Goal: Browse casually: Explore the website without a specific task or goal

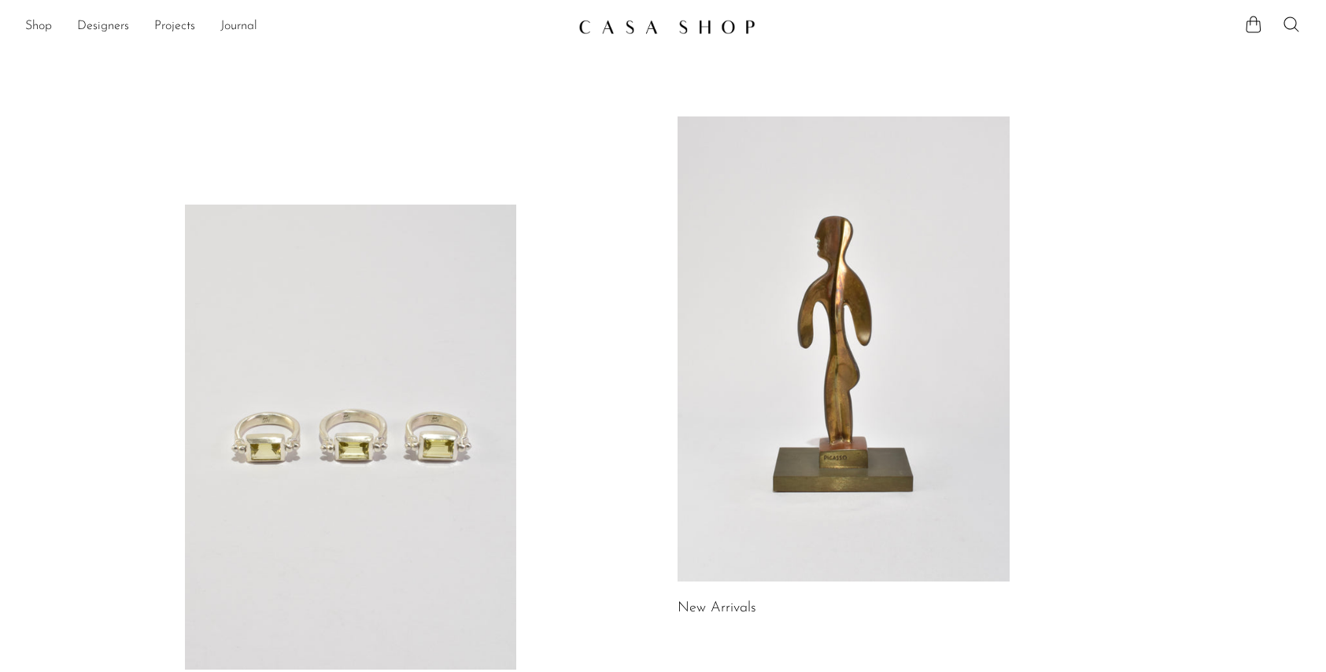
click at [425, 502] on link at bounding box center [351, 437] width 332 height 465
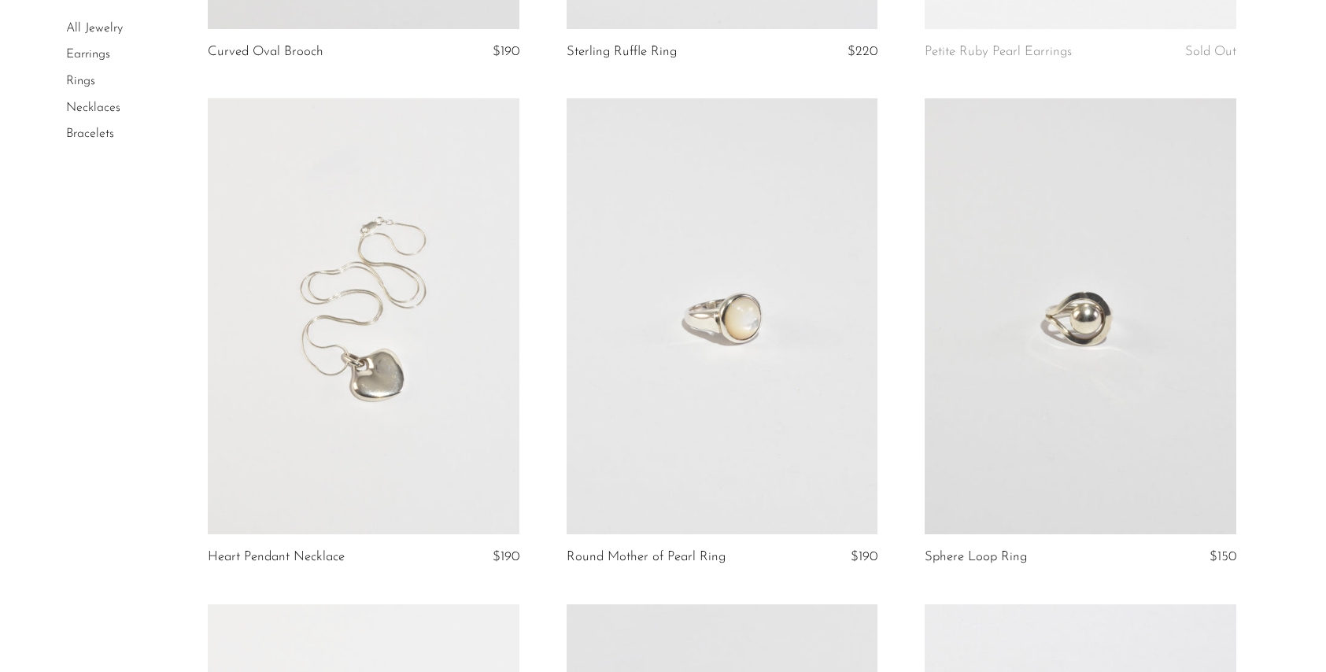
scroll to position [3585, 0]
click at [730, 324] on link at bounding box center [722, 316] width 311 height 436
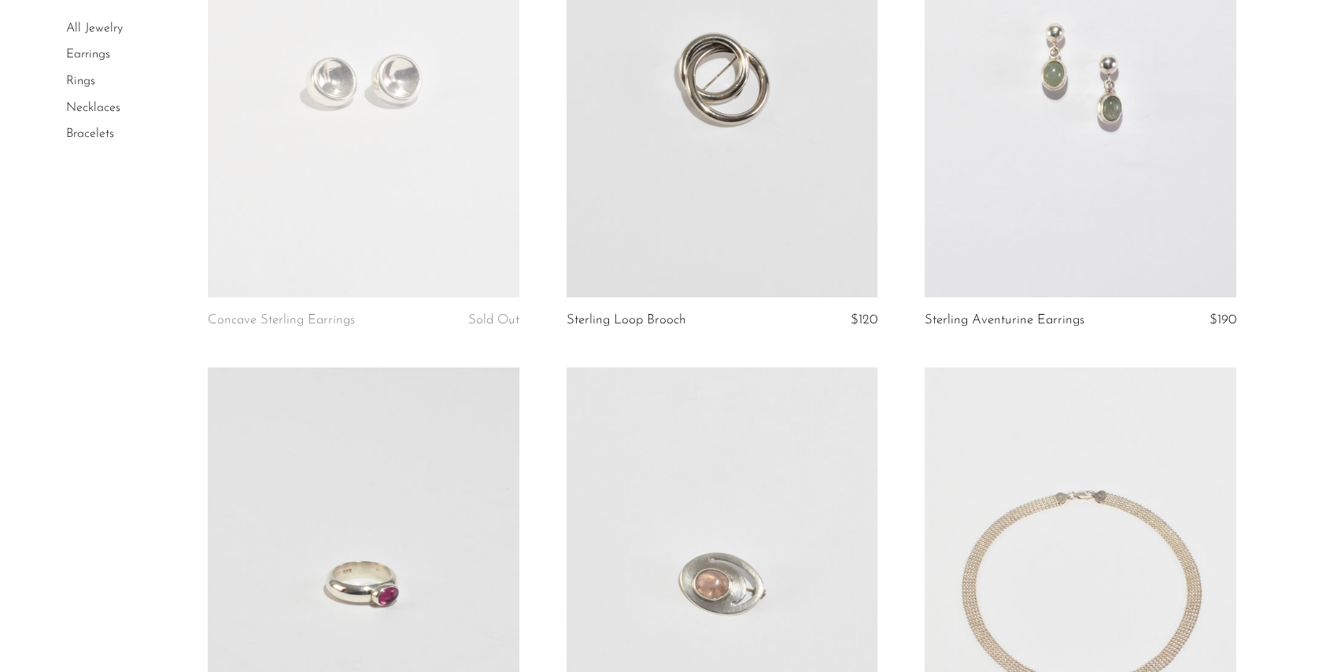
scroll to position [4592, 0]
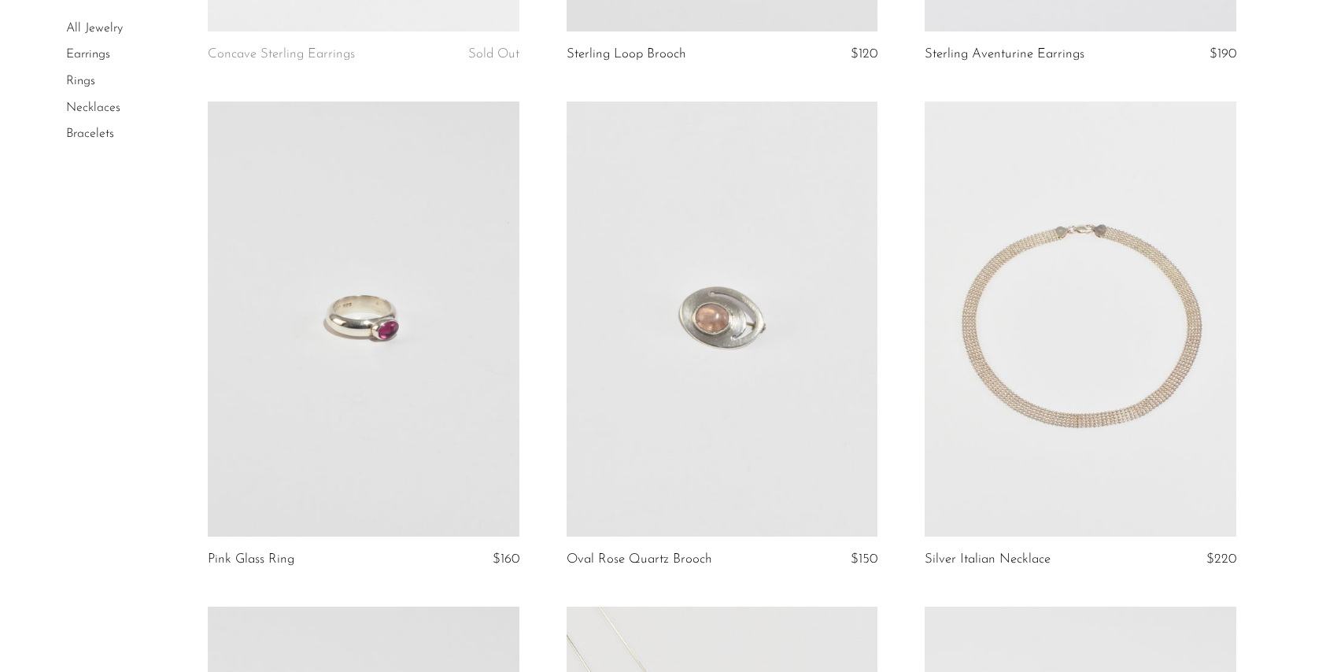
click at [1154, 438] on link at bounding box center [1080, 320] width 311 height 436
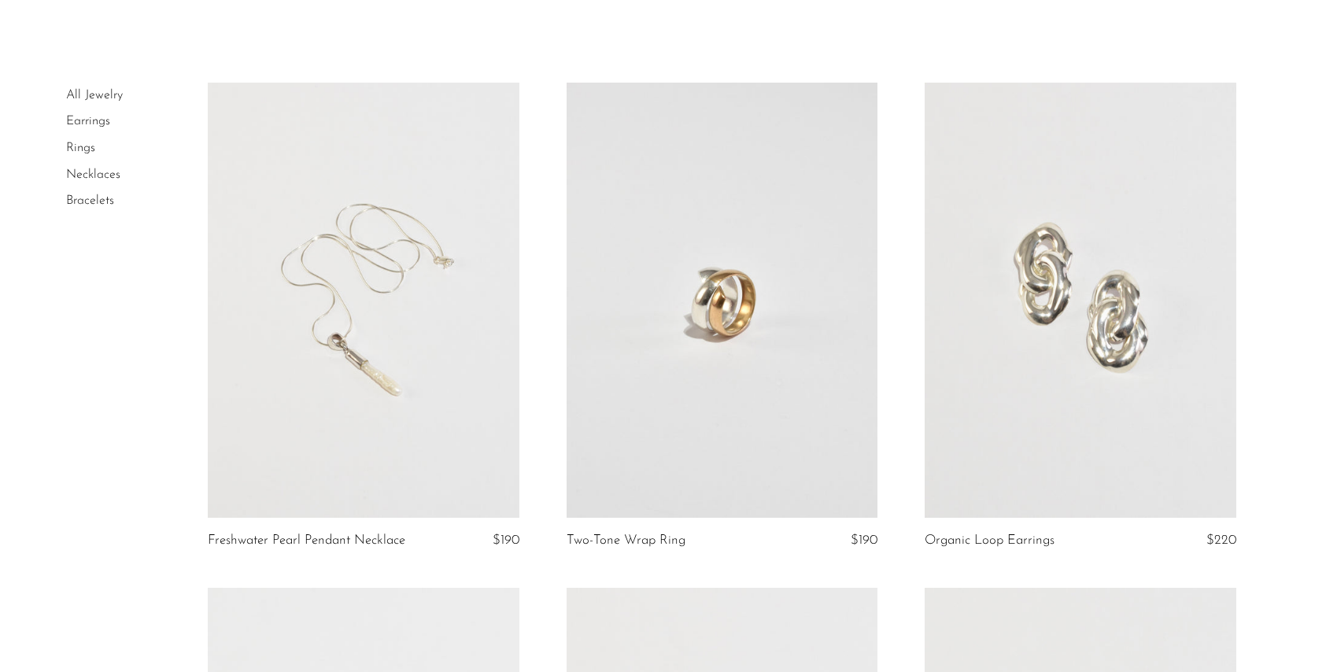
scroll to position [0, 0]
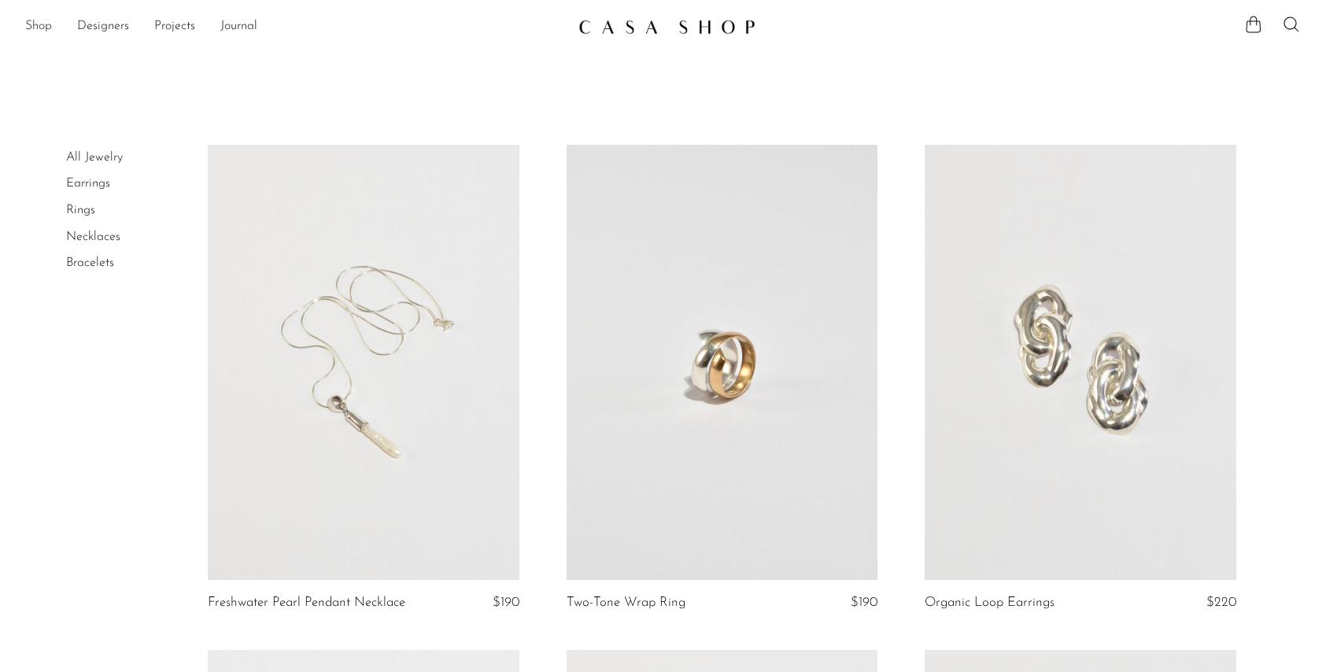
click at [42, 22] on link "Shop" at bounding box center [38, 27] width 27 height 20
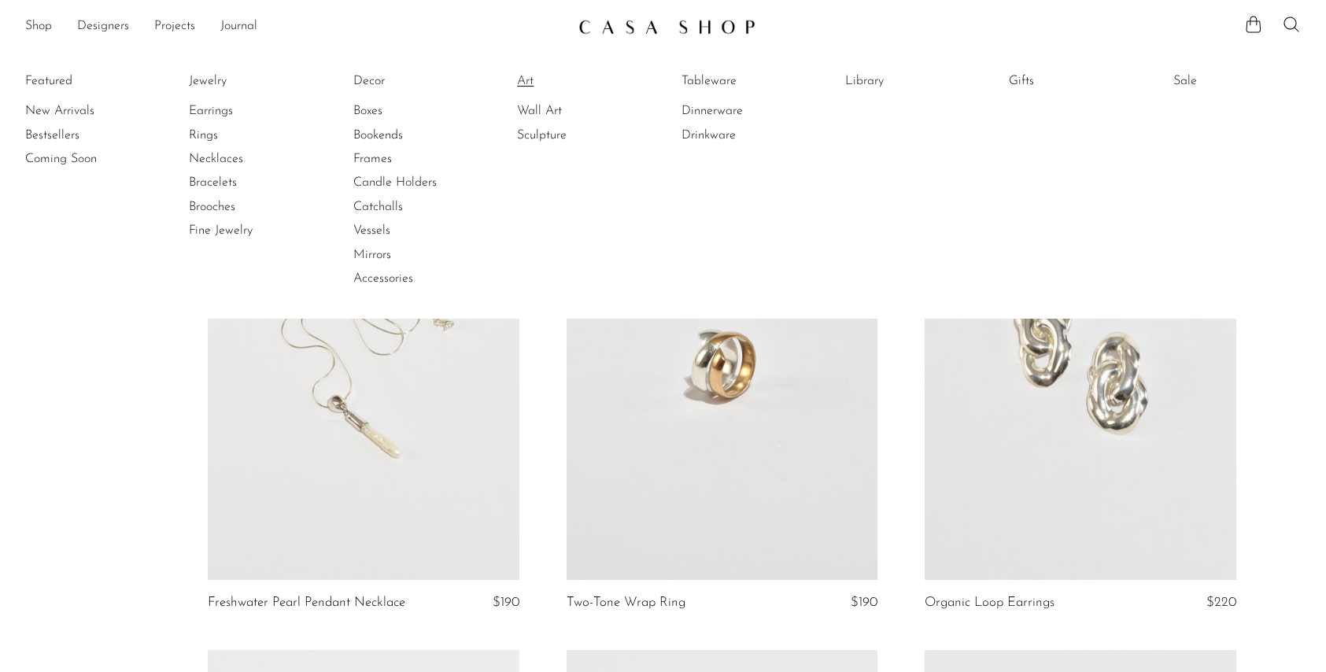
click at [531, 87] on link "Art" at bounding box center [576, 80] width 118 height 17
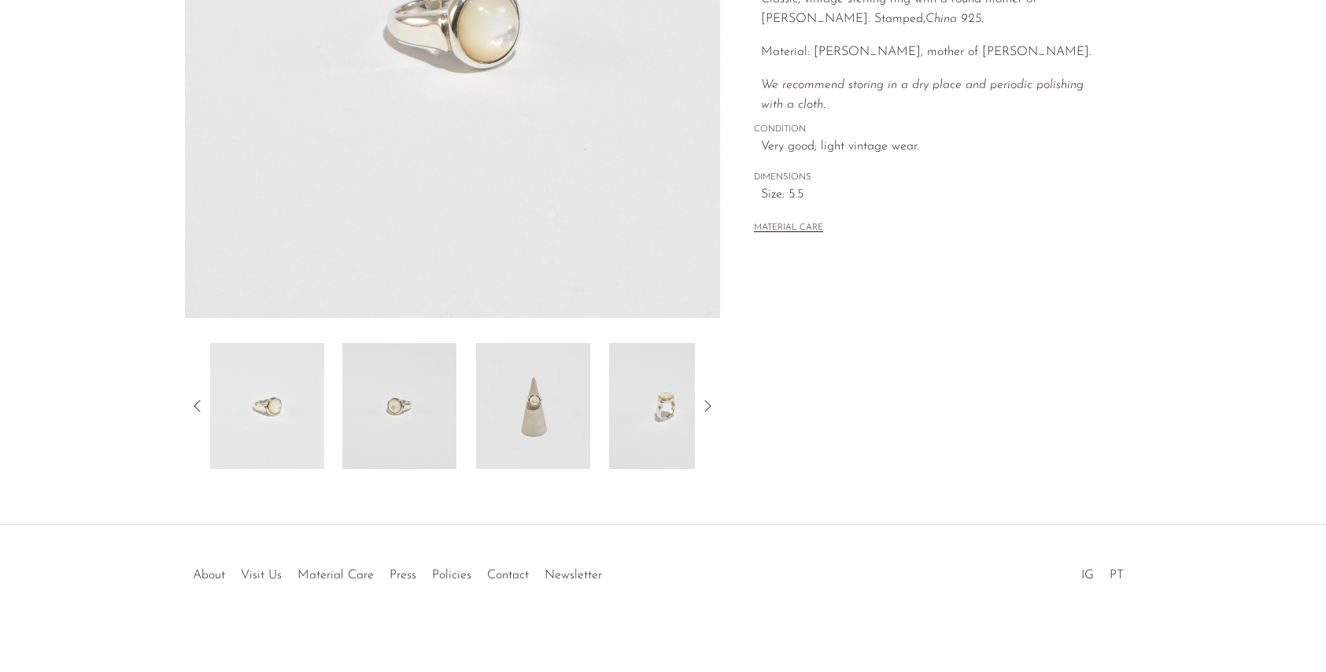
scroll to position [353, 0]
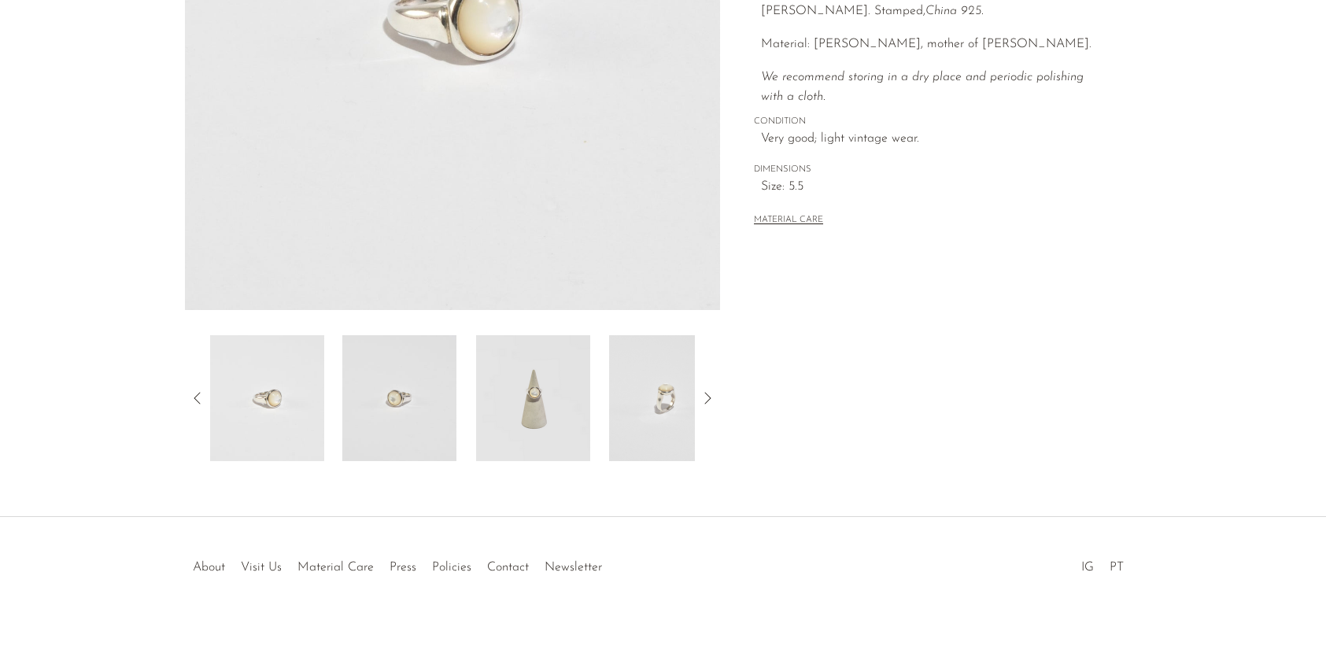
click at [709, 398] on icon at bounding box center [707, 398] width 19 height 19
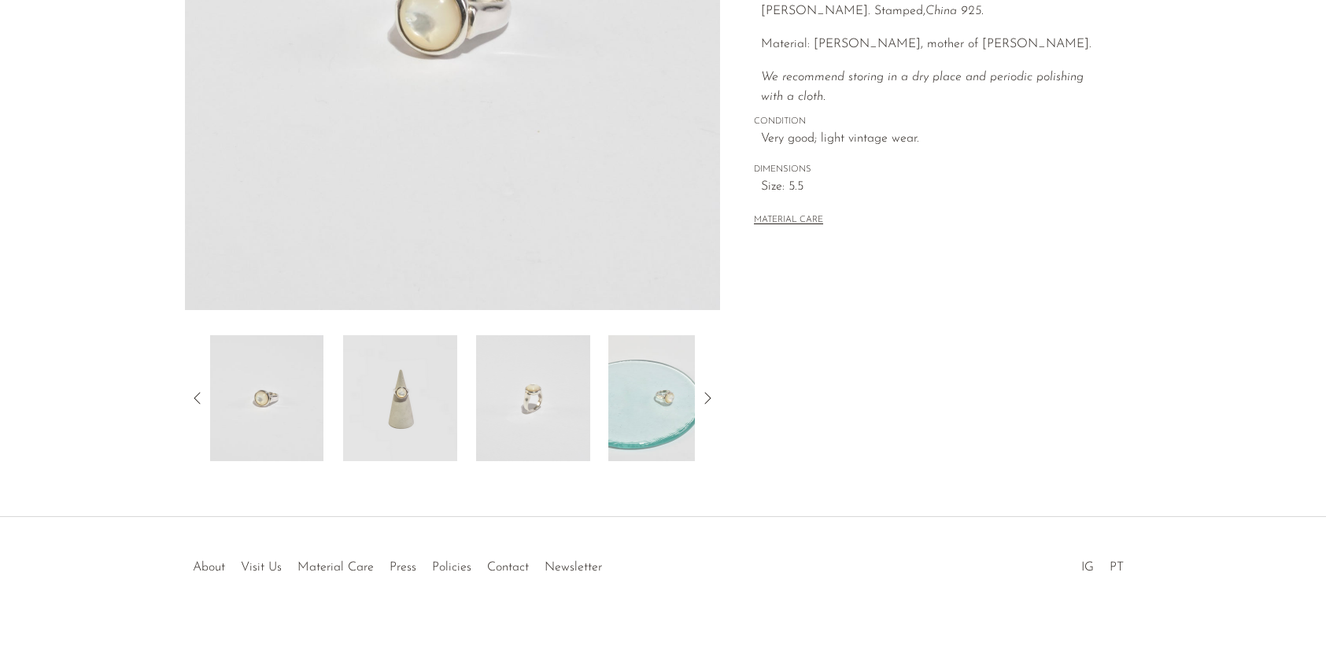
click at [709, 398] on icon at bounding box center [707, 398] width 19 height 19
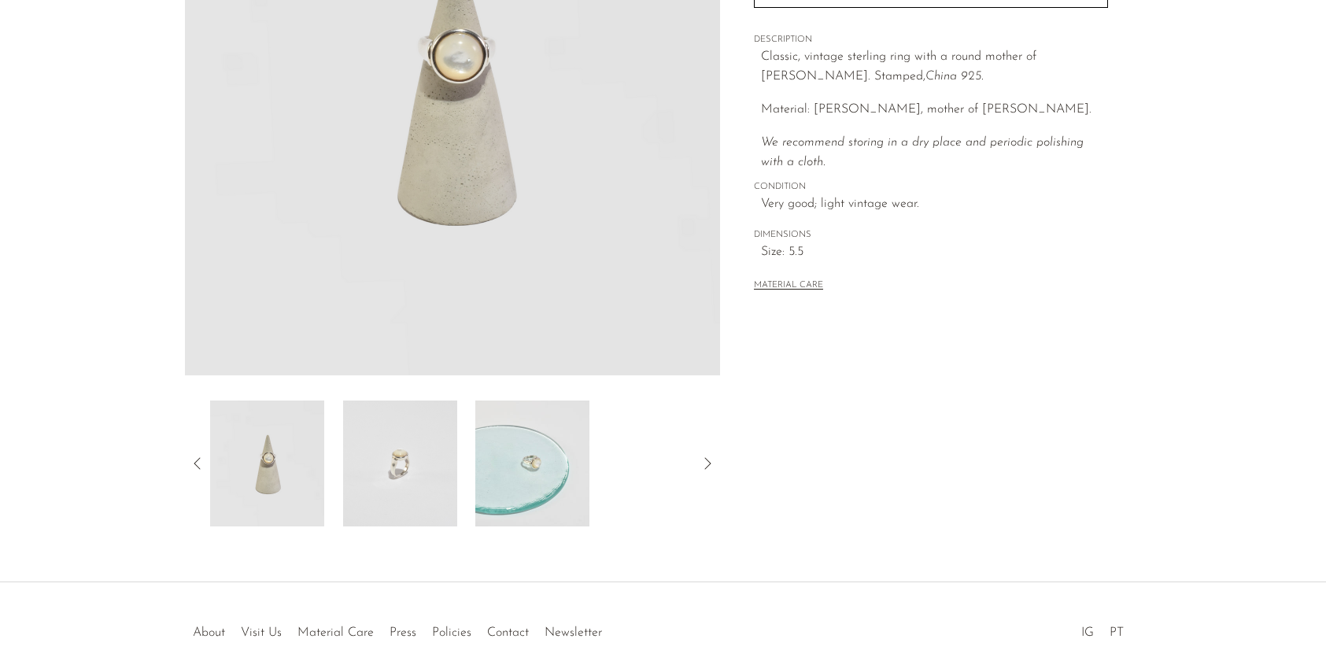
scroll to position [198, 0]
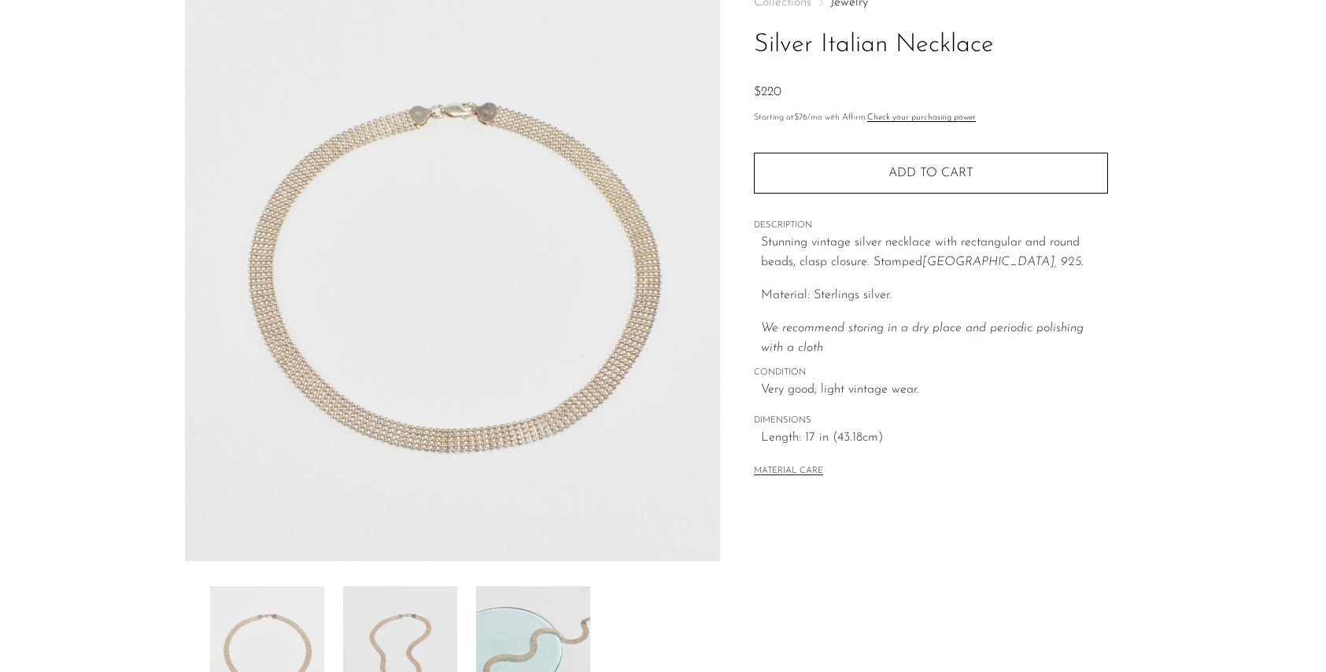
scroll to position [125, 0]
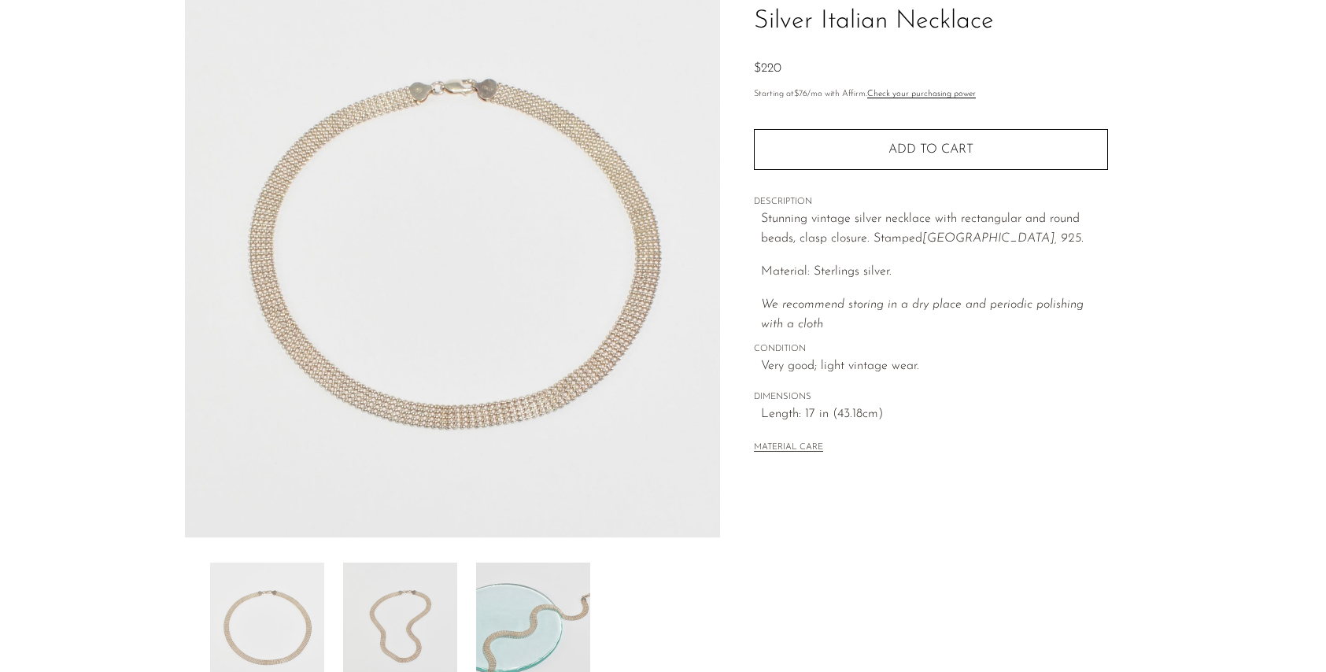
click at [394, 611] on img at bounding box center [400, 626] width 114 height 126
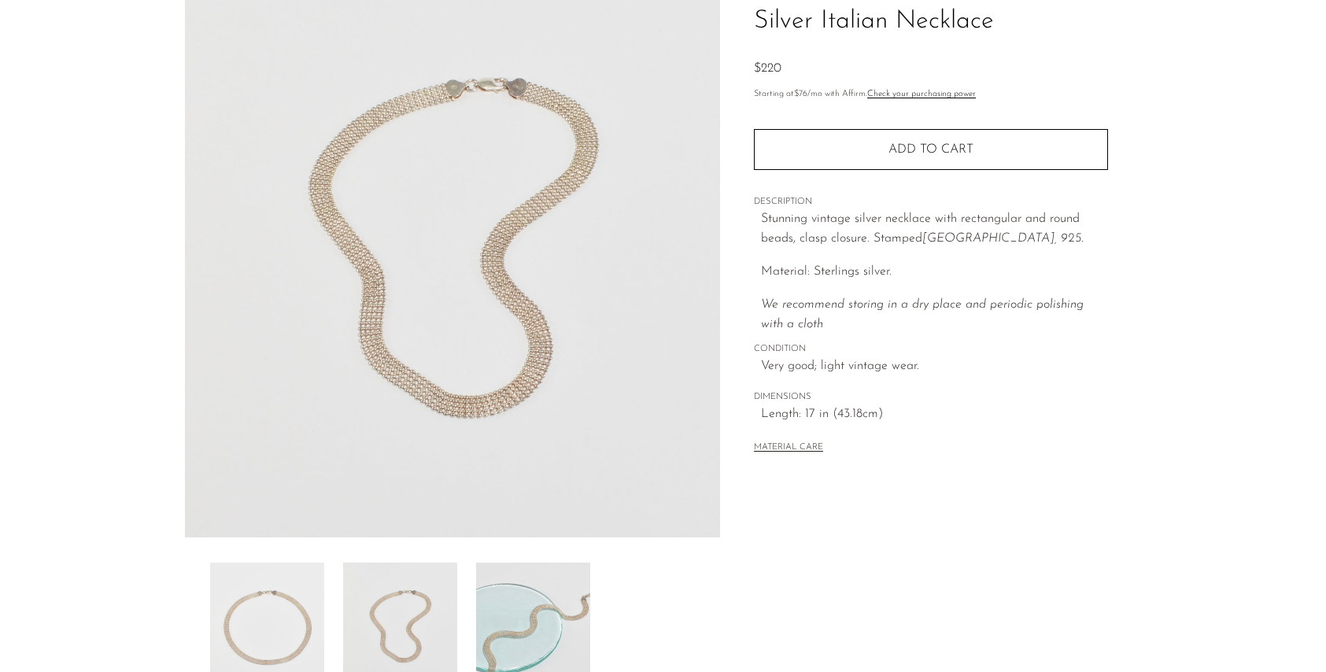
click at [510, 616] on img at bounding box center [533, 626] width 114 height 126
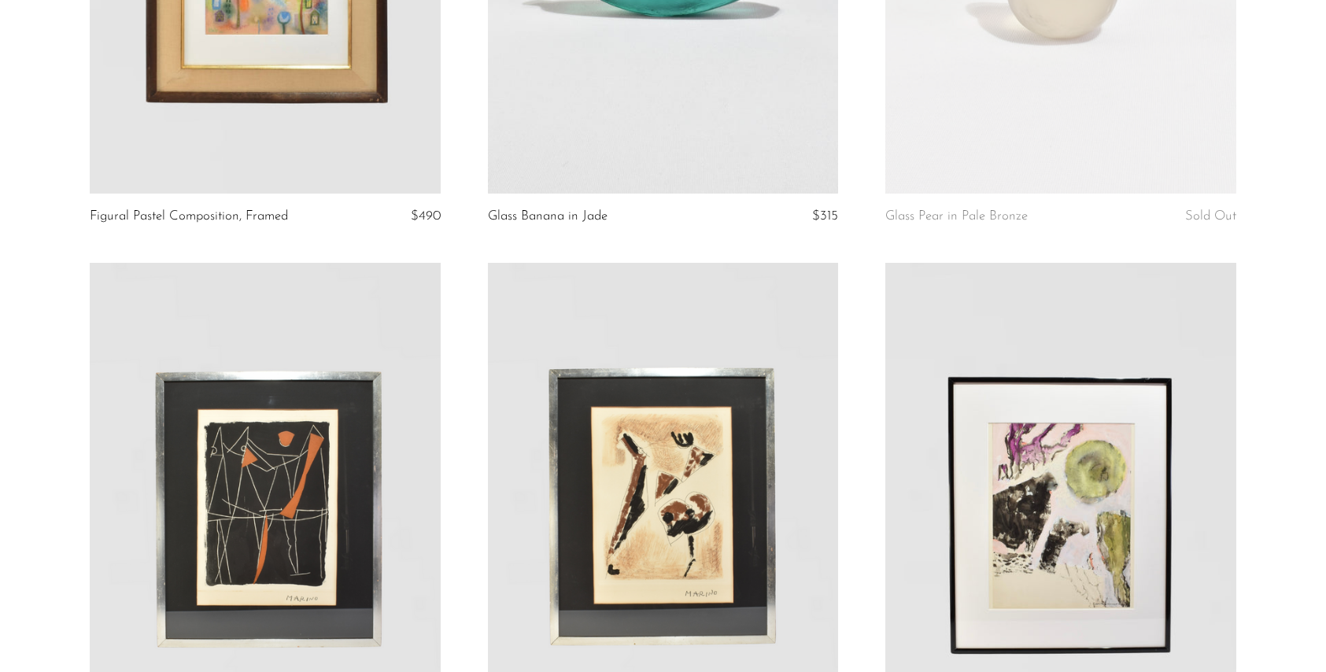
scroll to position [3830, 0]
